Goal: Task Accomplishment & Management: Manage account settings

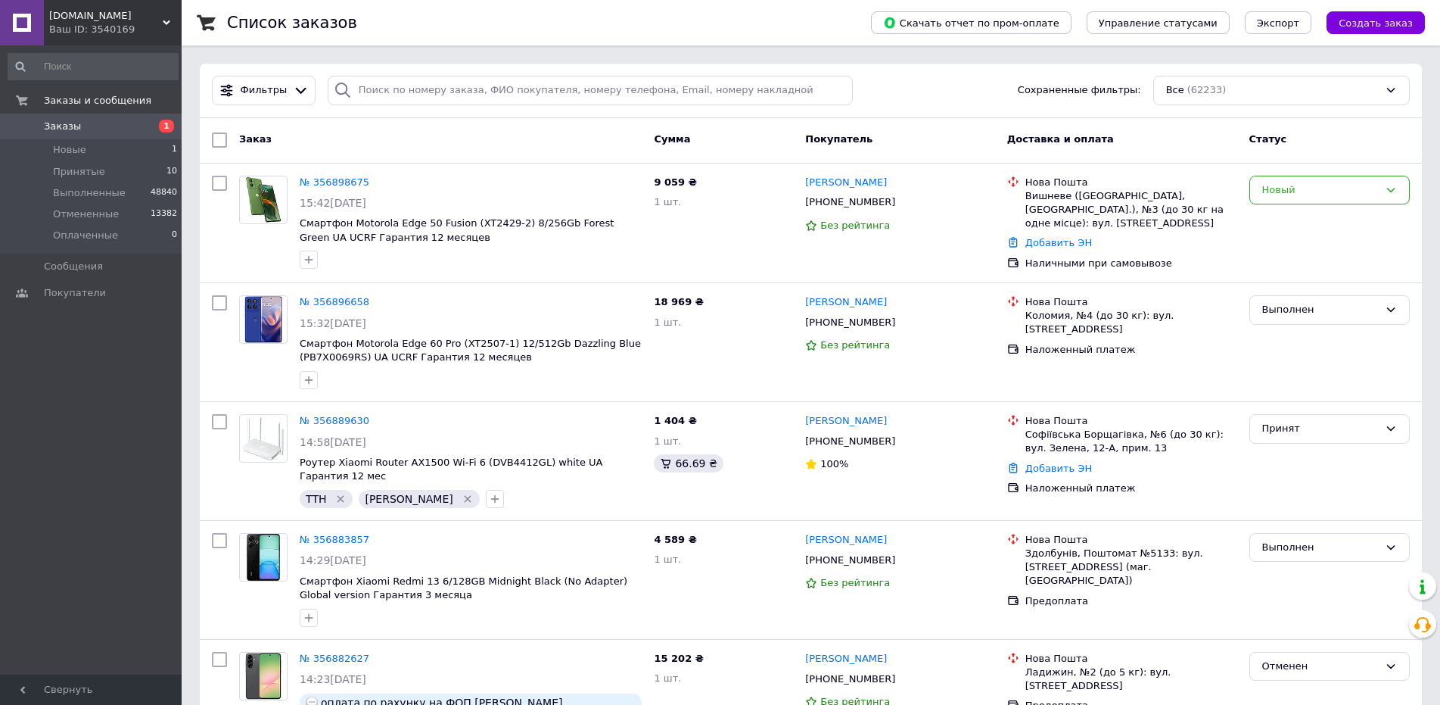
click at [844, 184] on link "[PERSON_NAME]" at bounding box center [846, 183] width 82 height 14
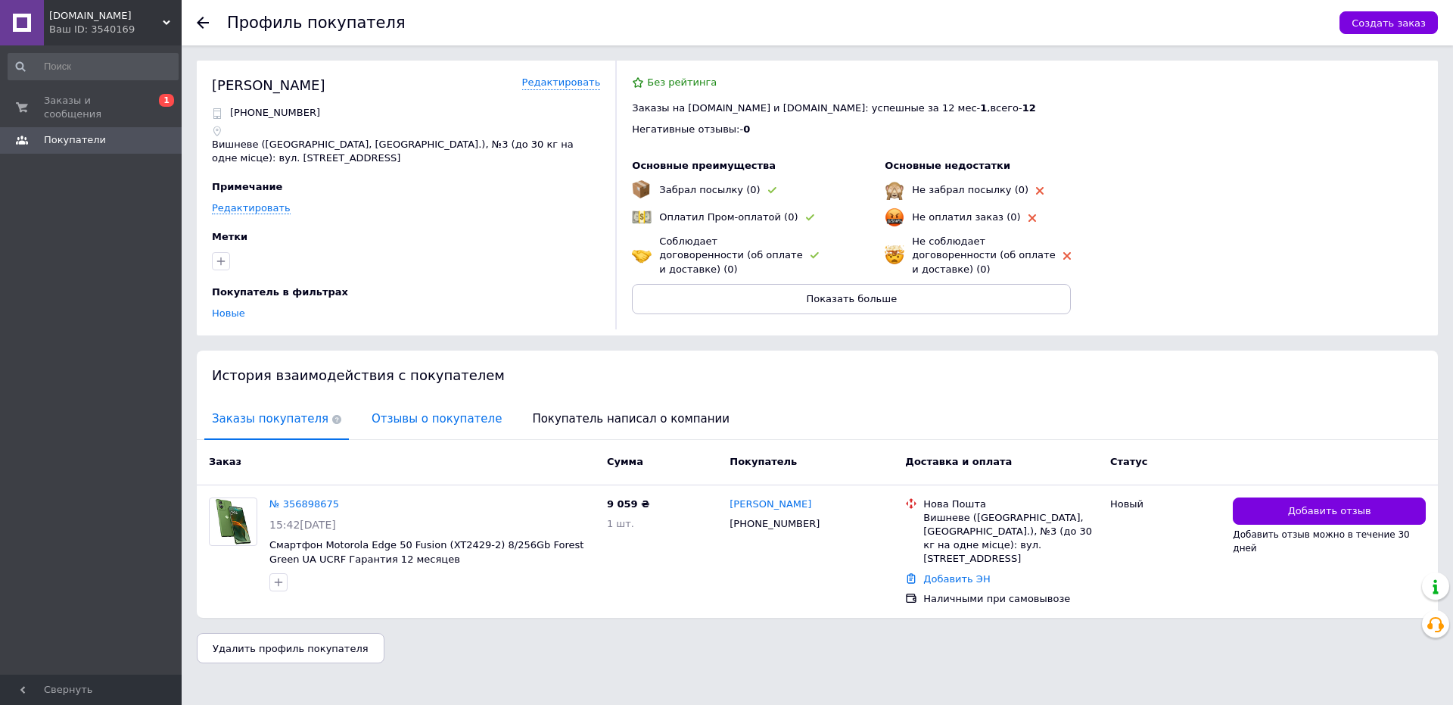
click at [433, 429] on span "Отзывы о покупателе" at bounding box center [436, 419] width 145 height 39
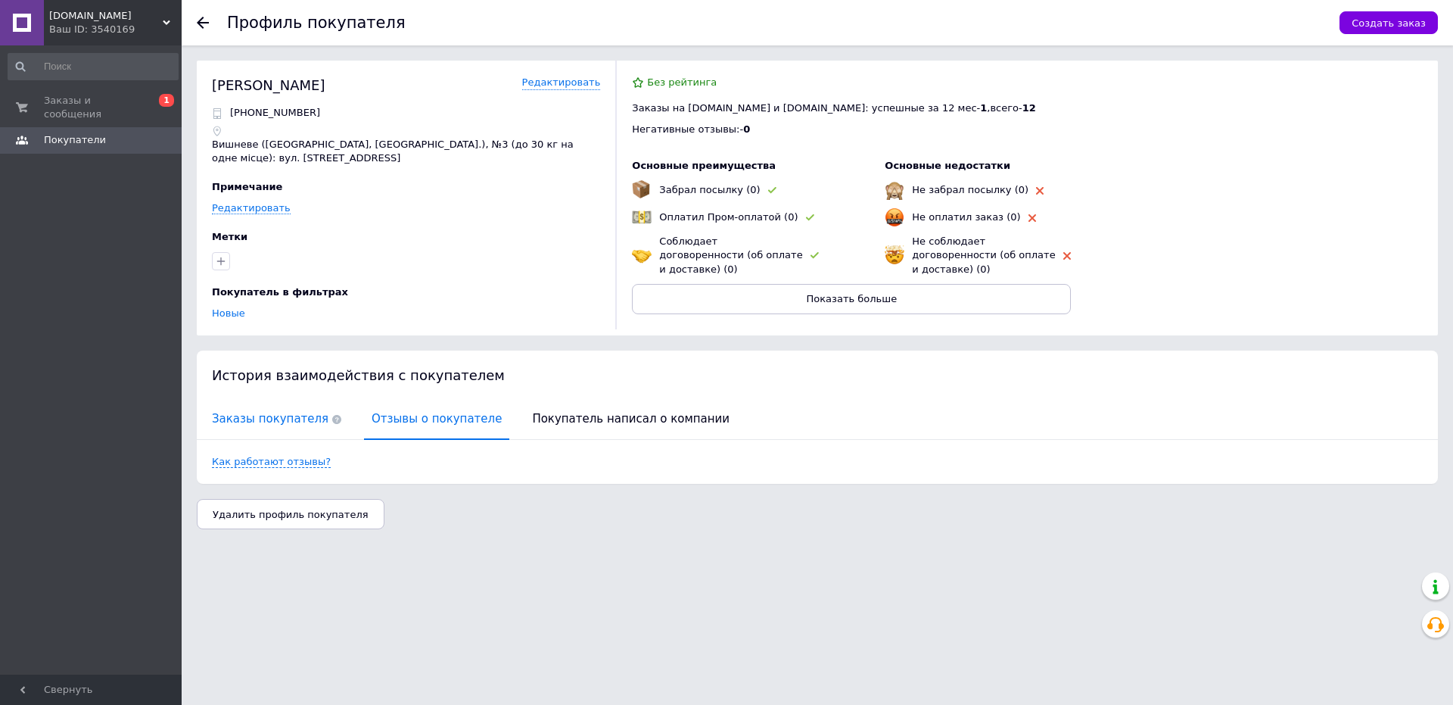
click at [284, 430] on span "Заказы покупателя" at bounding box center [276, 419] width 145 height 39
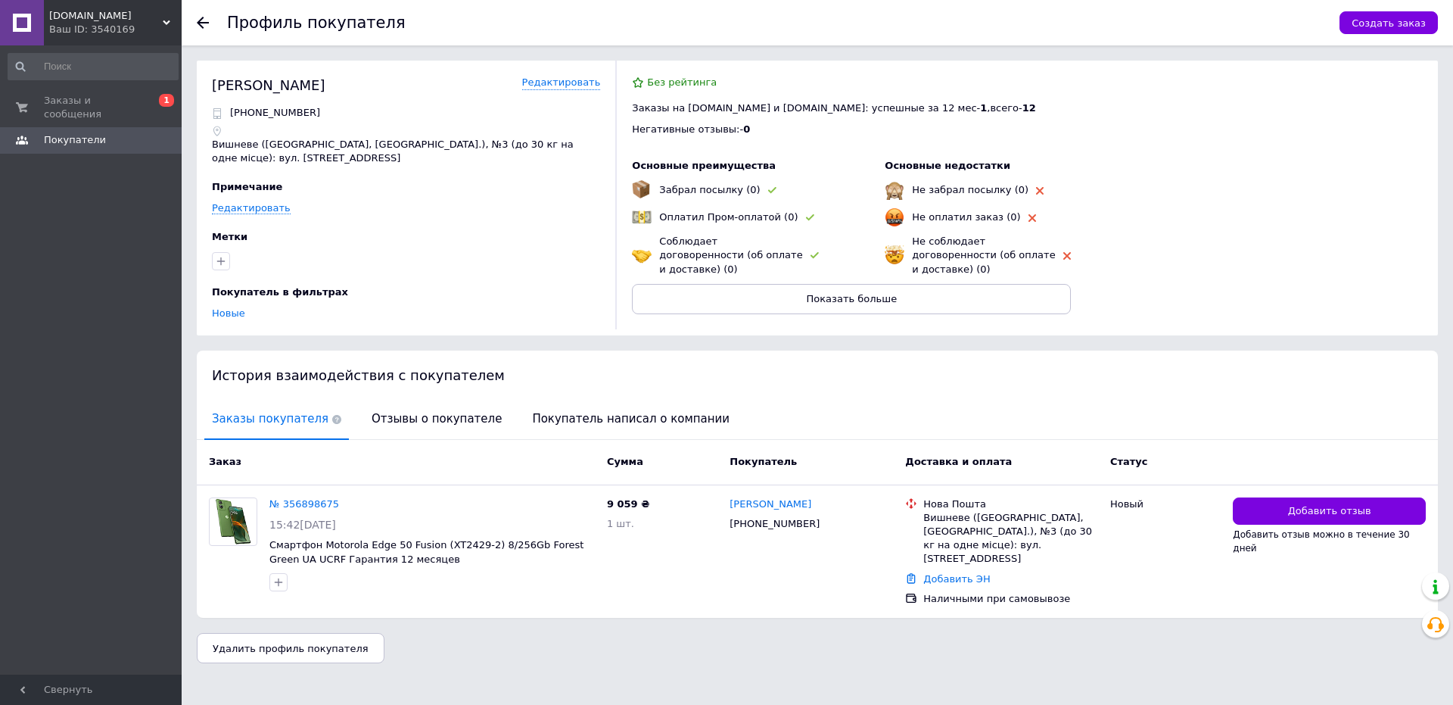
click at [201, 24] on icon at bounding box center [203, 23] width 12 height 12
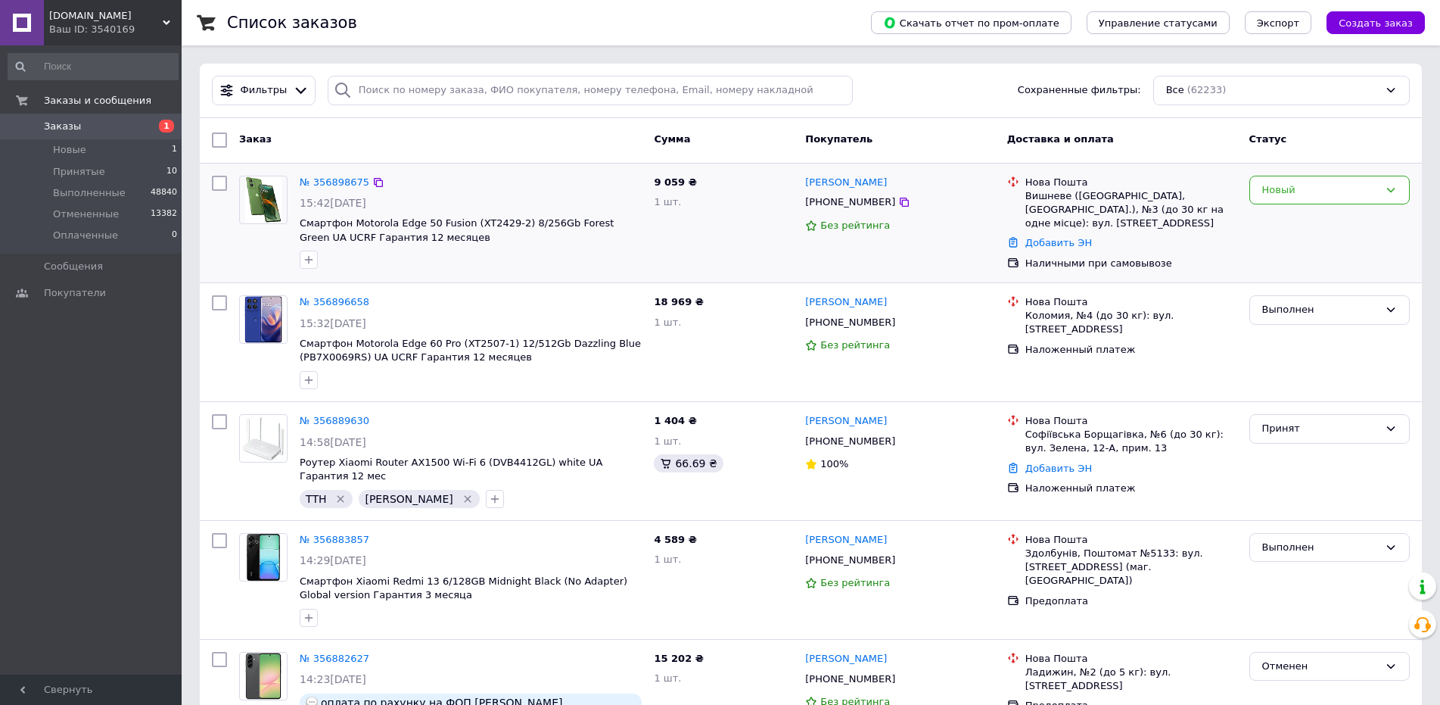
click at [1260, 206] on div "Новый" at bounding box center [1330, 223] width 173 height 107
click at [1263, 200] on div "Новый" at bounding box center [1330, 191] width 160 height 30
click at [1279, 248] on li "Выполнен" at bounding box center [1329, 249] width 159 height 28
click at [1323, 195] on div "Выполнен" at bounding box center [1321, 190] width 117 height 16
click at [1308, 250] on li "Отменен" at bounding box center [1329, 249] width 159 height 28
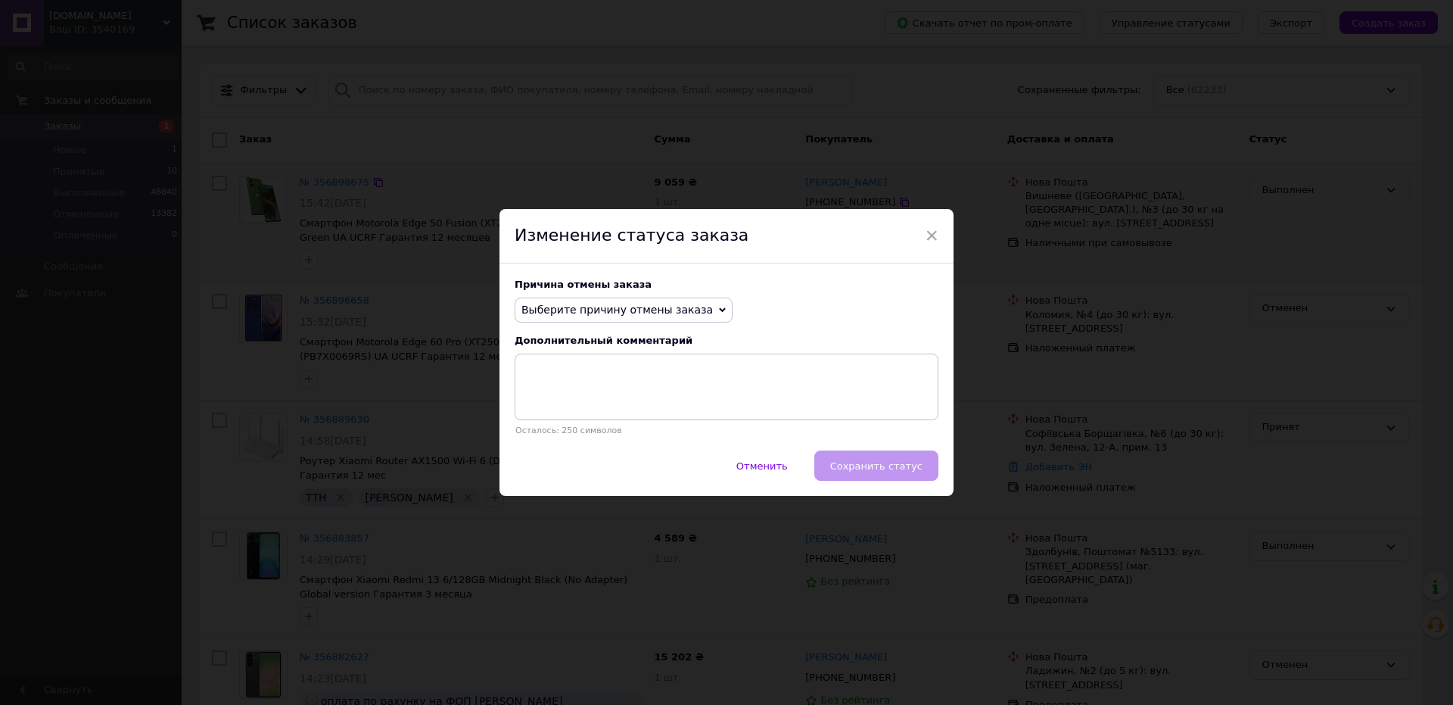
drag, startPoint x: 547, startPoint y: 302, endPoint x: 581, endPoint y: 364, distance: 70.8
click at [549, 305] on span "Выберите причину отмены заказа" at bounding box center [618, 310] width 192 height 12
click at [596, 404] on li "По просьбе покупателя" at bounding box center [623, 403] width 216 height 21
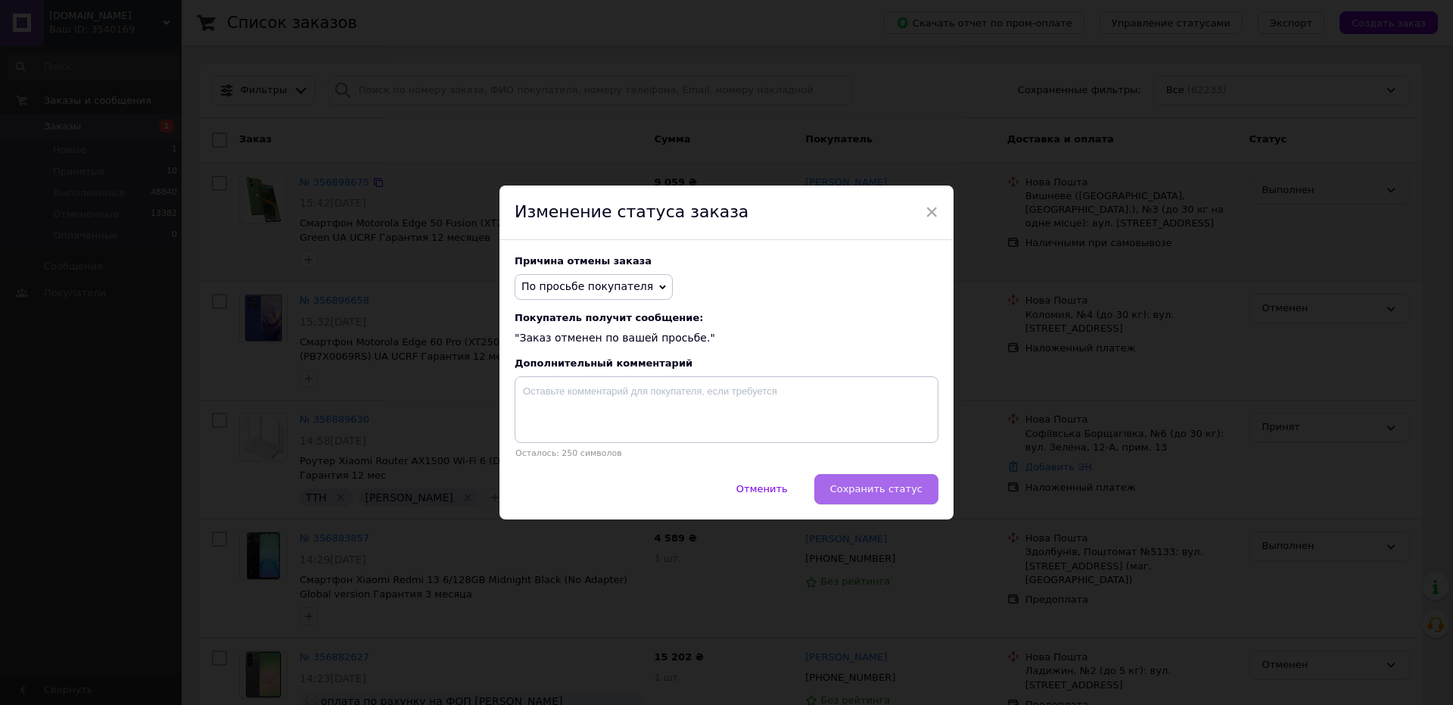
click at [866, 486] on span "Сохранить статус" at bounding box center [876, 488] width 92 height 11
